Goal: Task Accomplishment & Management: Manage account settings

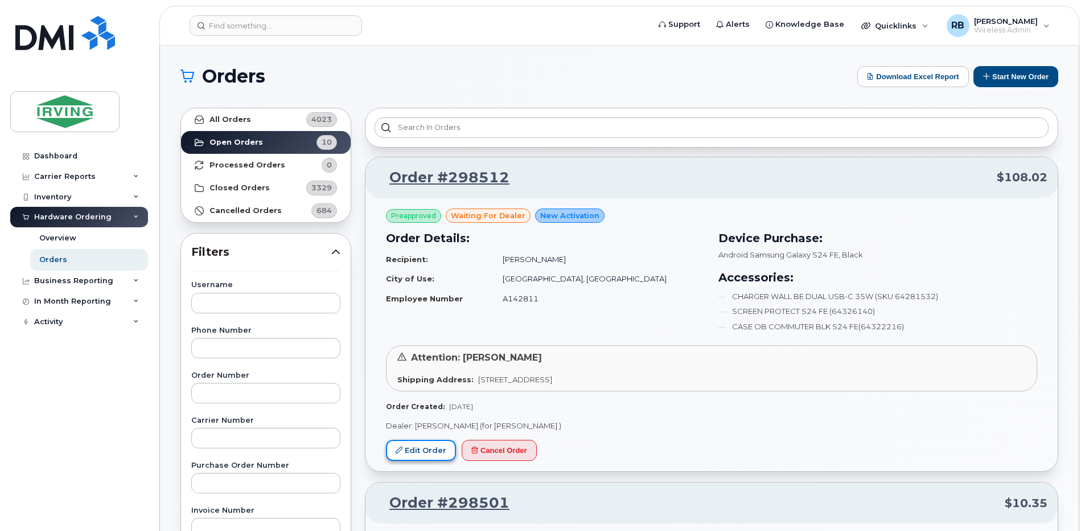
click at [425, 446] on link "Edit Order" at bounding box center [421, 450] width 70 height 21
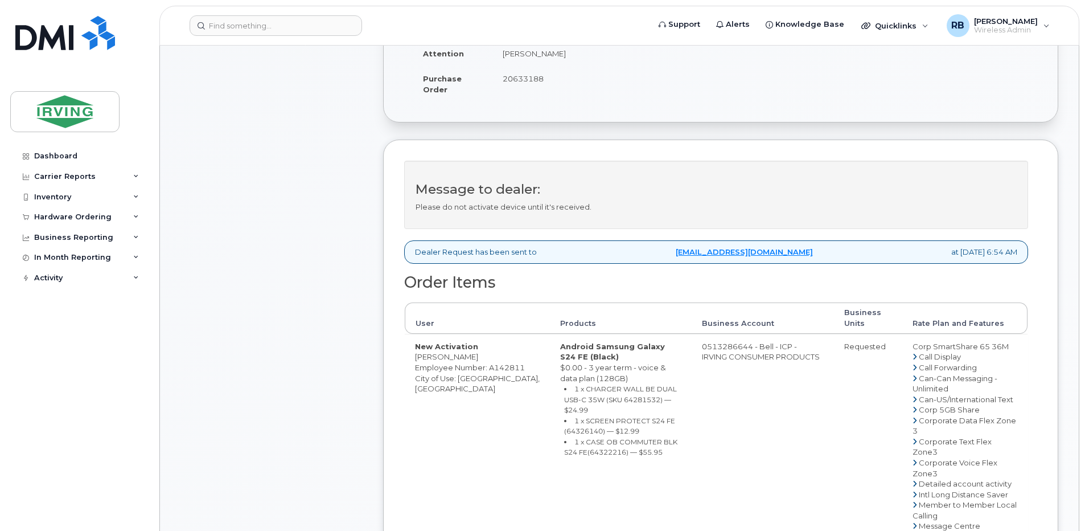
scroll to position [380, 0]
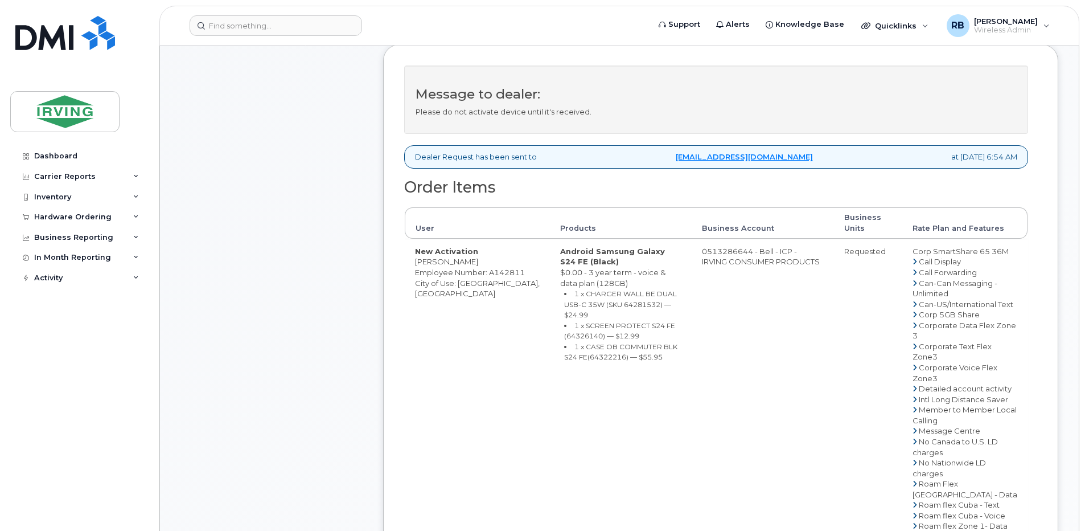
click at [723, 250] on td "0513286644 - Bell - ICP - IRVING CONSUMER PRODUCTS" at bounding box center [763, 478] width 142 height 479
drag, startPoint x: 701, startPoint y: 251, endPoint x: 746, endPoint y: 252, distance: 45.0
click at [746, 252] on td "0513286644 - Bell - ICP - IRVING CONSUMER PRODUCTS" at bounding box center [763, 478] width 142 height 479
copy td "513286644"
